Goal: Navigation & Orientation: Find specific page/section

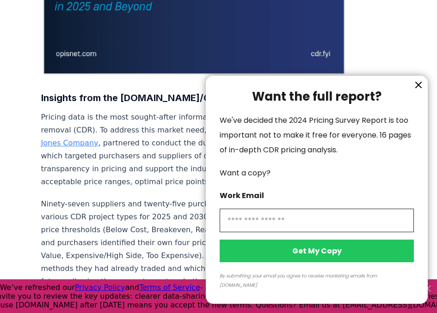
scroll to position [254, 0]
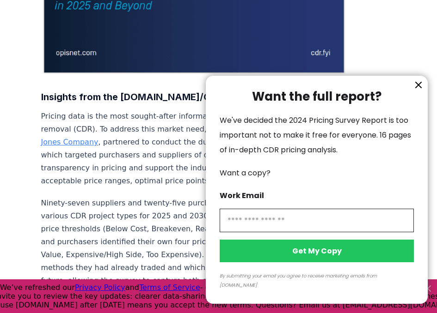
click at [421, 91] on icon "information" at bounding box center [418, 84] width 11 height 11
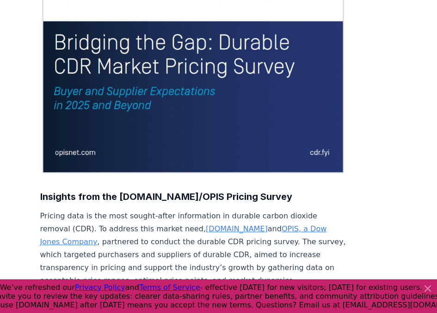
scroll to position [0, 1]
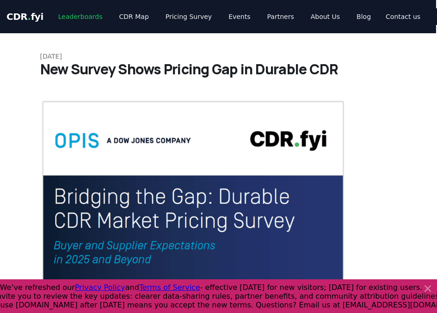
click at [82, 20] on link "Leaderboards" at bounding box center [80, 16] width 59 height 17
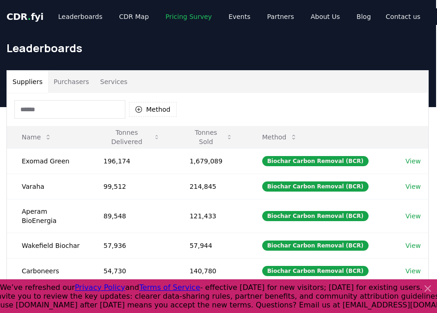
click at [188, 15] on link "Pricing Survey" at bounding box center [188, 16] width 61 height 17
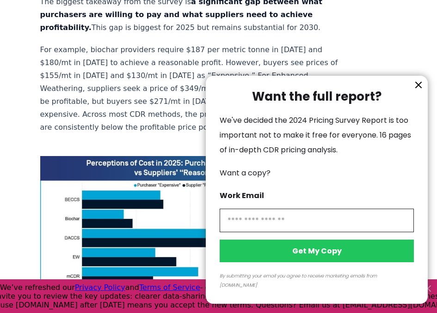
scroll to position [560, 1]
